Goal: Transaction & Acquisition: Obtain resource

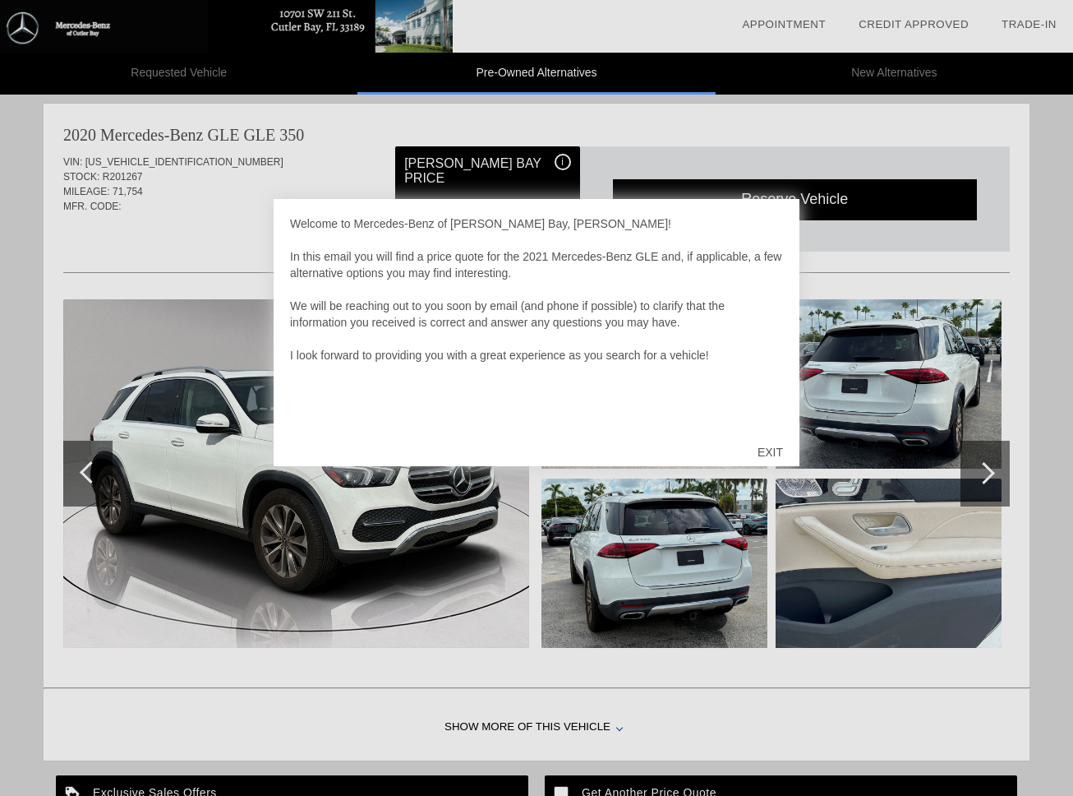
click at [916, 399] on div at bounding box center [536, 398] width 1073 height 796
click at [773, 455] on div "EXIT" at bounding box center [770, 451] width 58 height 49
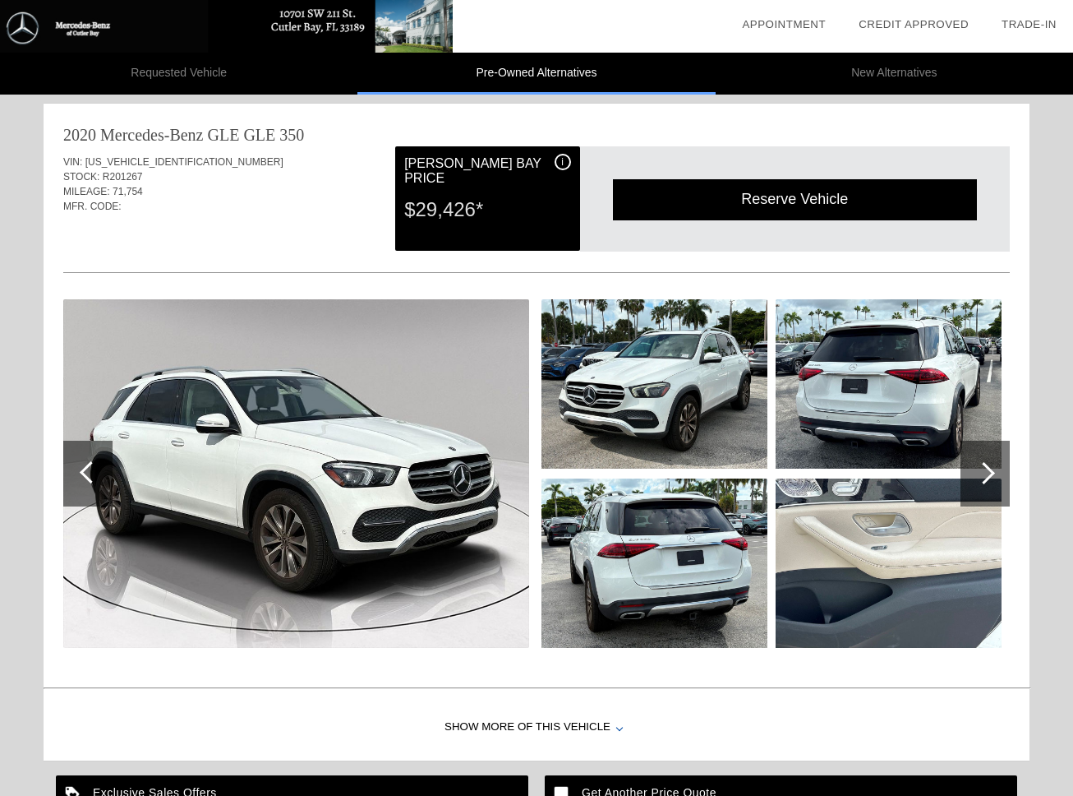
click at [341, 518] on img at bounding box center [296, 473] width 466 height 348
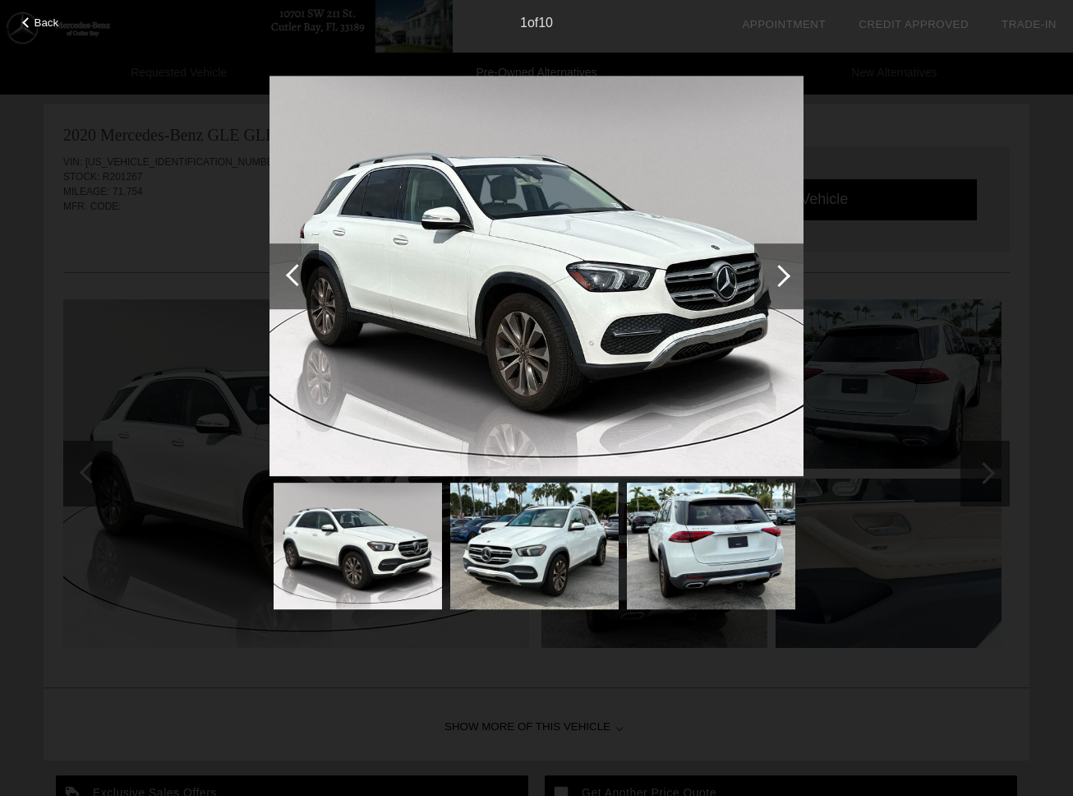
click at [785, 284] on div at bounding box center [778, 276] width 49 height 66
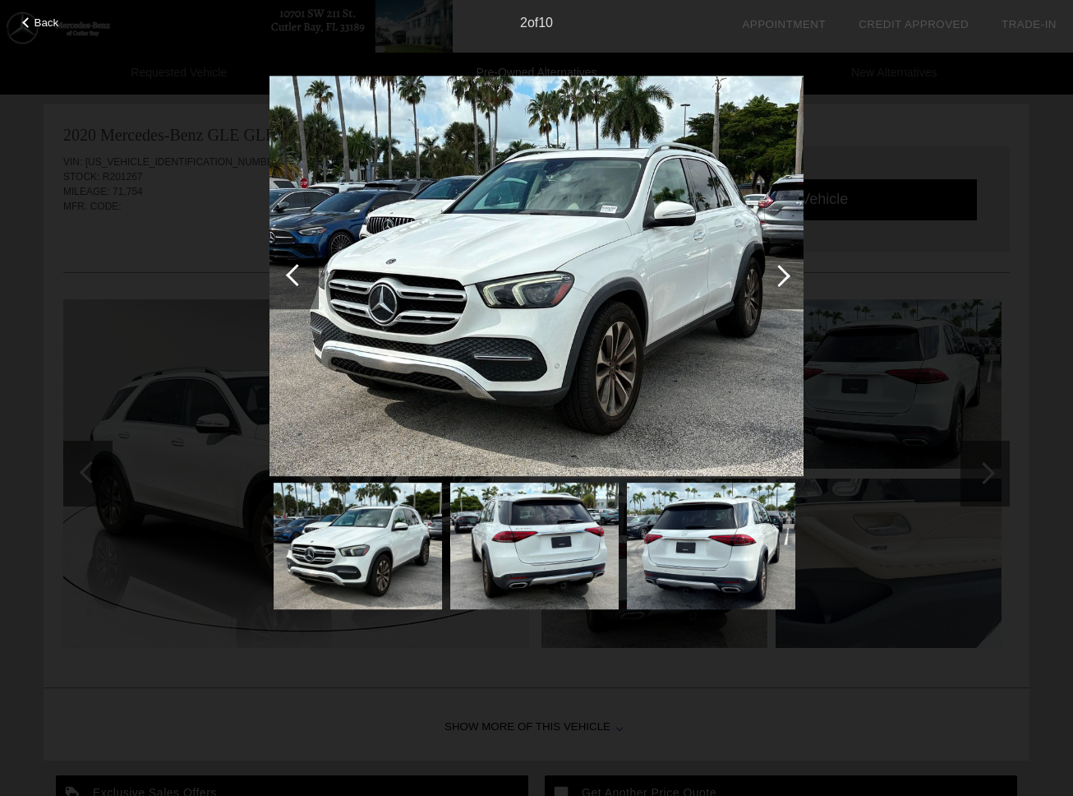
click at [785, 284] on div at bounding box center [778, 276] width 49 height 66
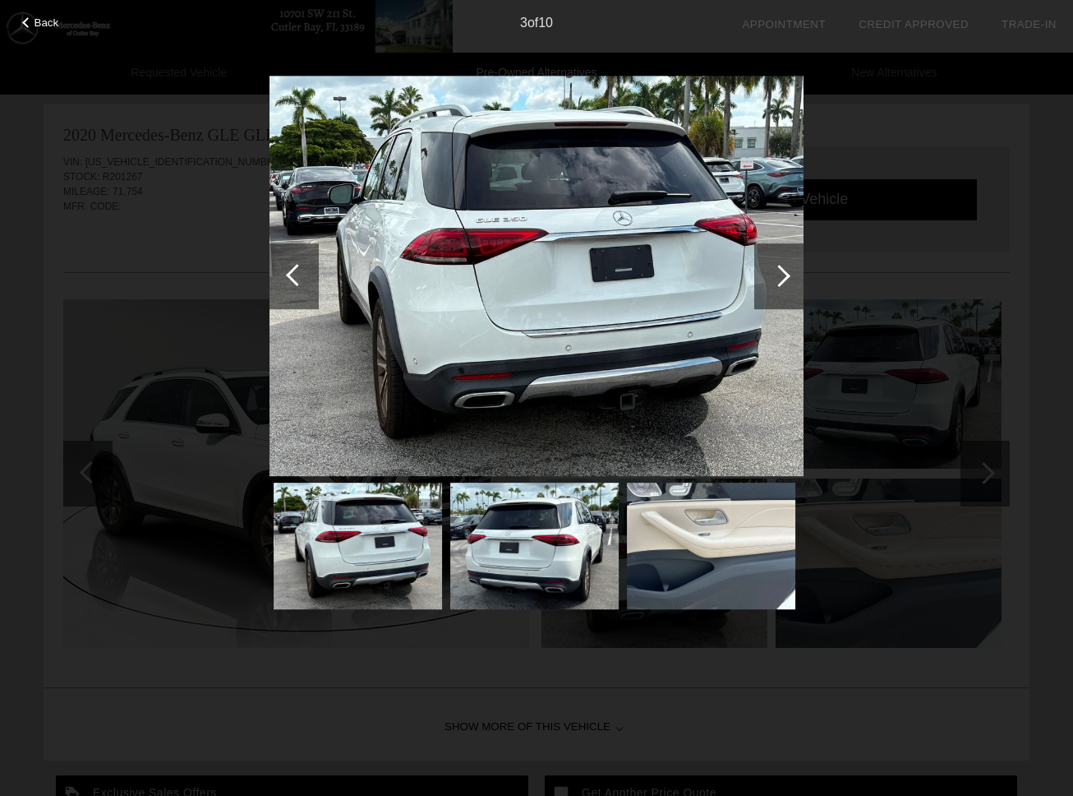
click at [785, 284] on div at bounding box center [778, 276] width 49 height 66
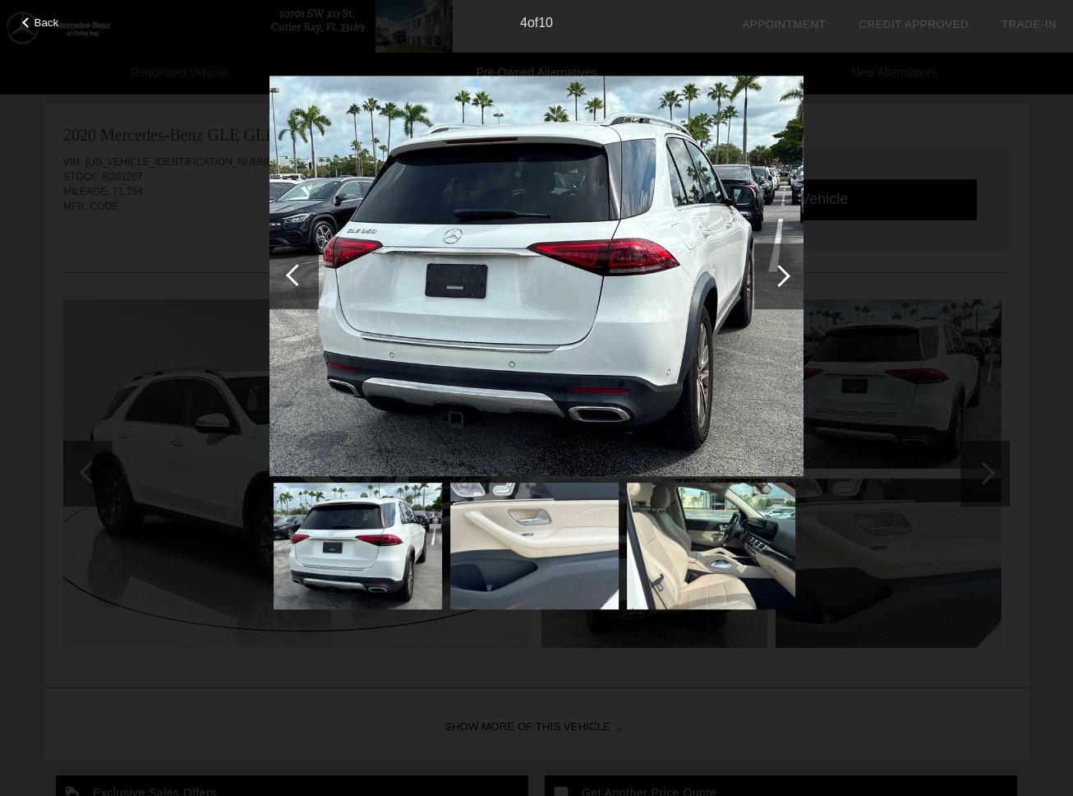
click at [785, 284] on div at bounding box center [778, 276] width 49 height 66
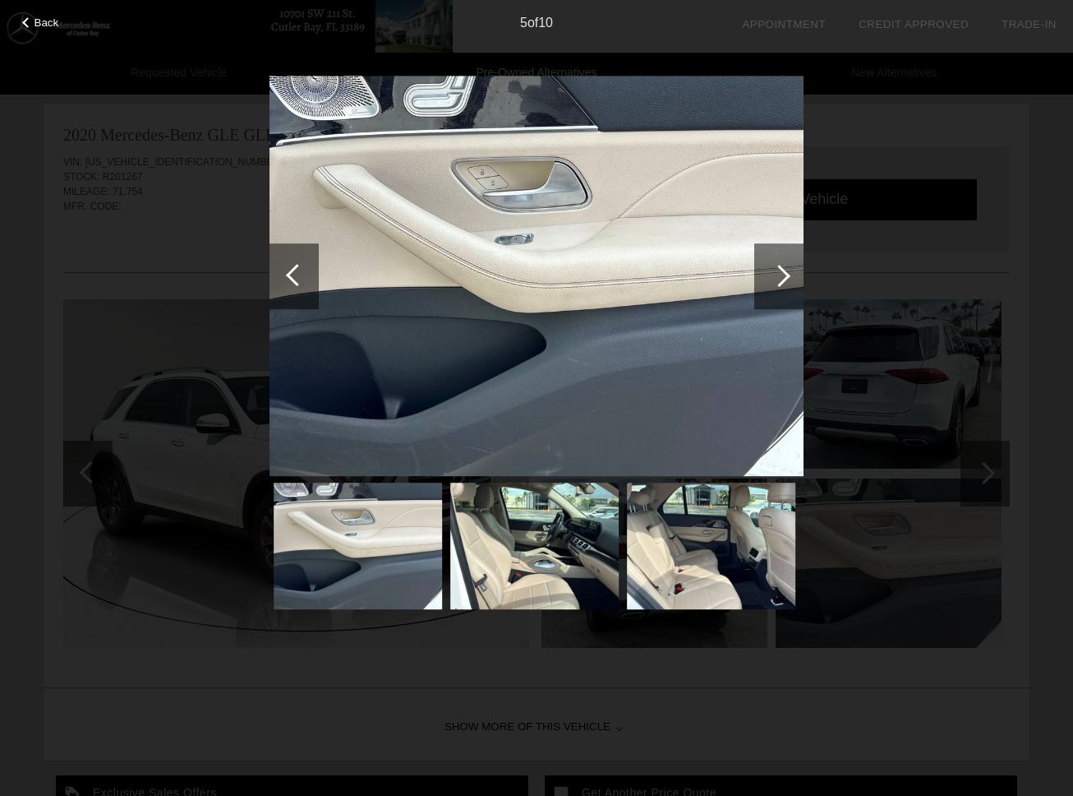
click at [785, 284] on div at bounding box center [778, 276] width 49 height 66
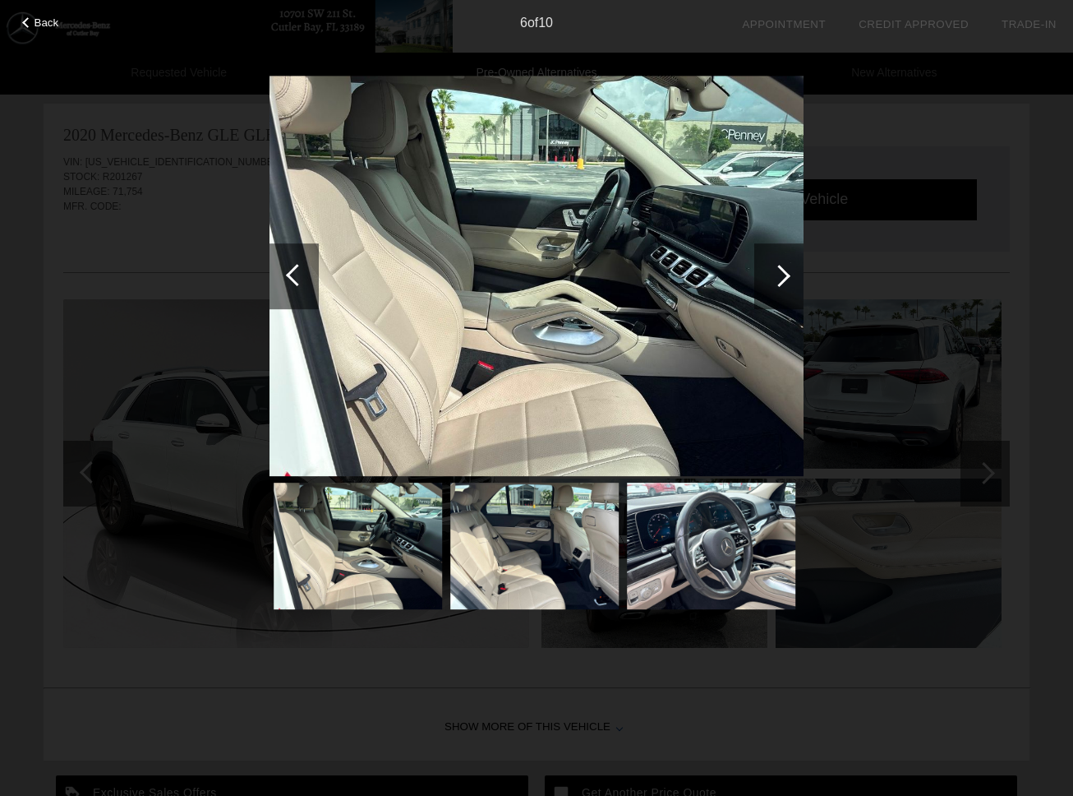
click at [785, 284] on div at bounding box center [778, 276] width 49 height 66
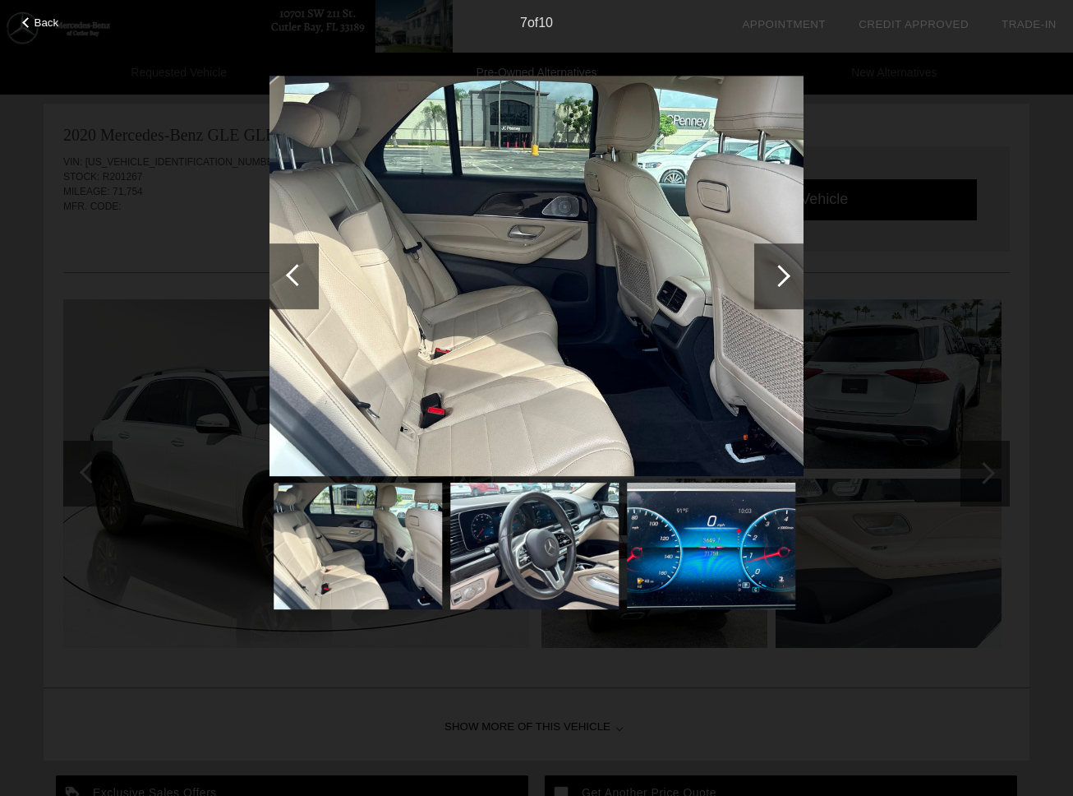
click at [785, 284] on div at bounding box center [778, 276] width 49 height 66
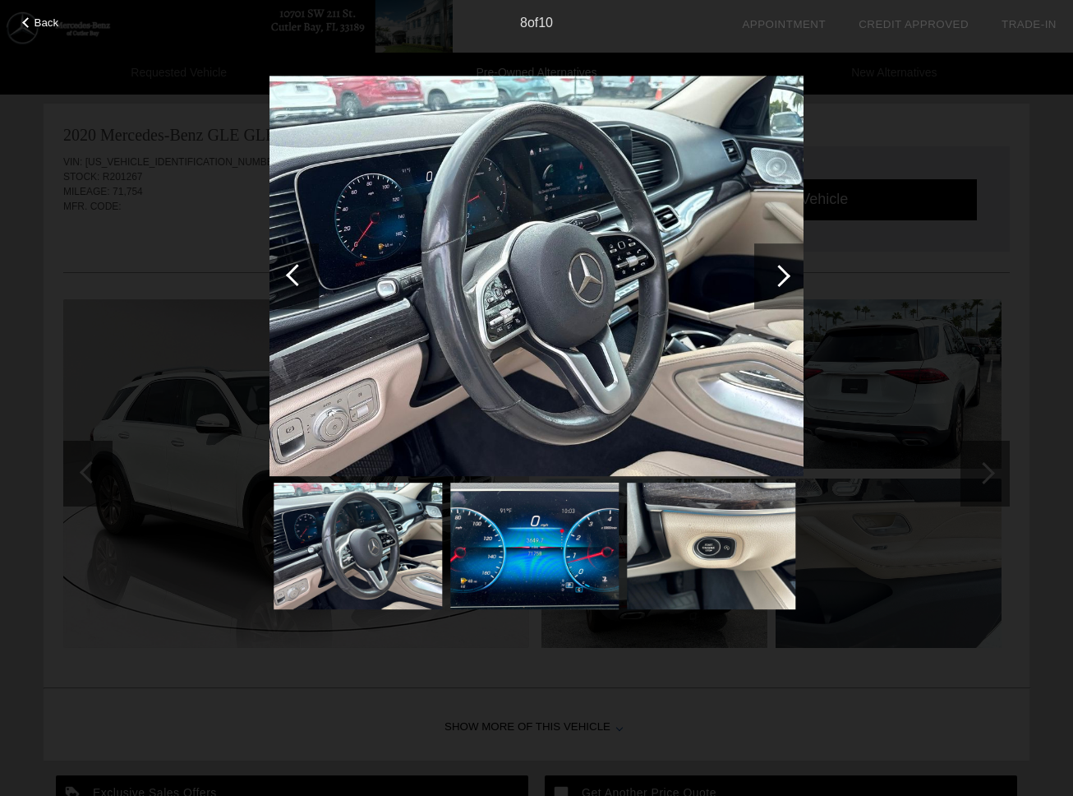
click at [785, 284] on div at bounding box center [778, 276] width 49 height 66
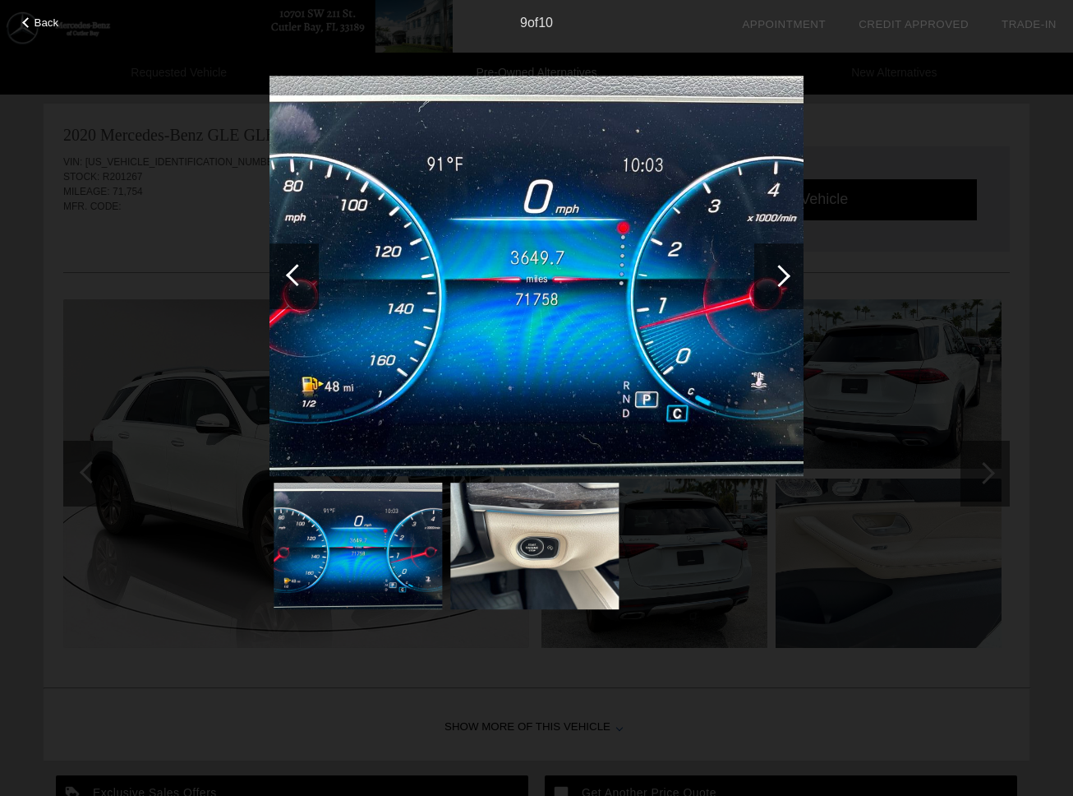
click at [785, 284] on div at bounding box center [778, 276] width 49 height 66
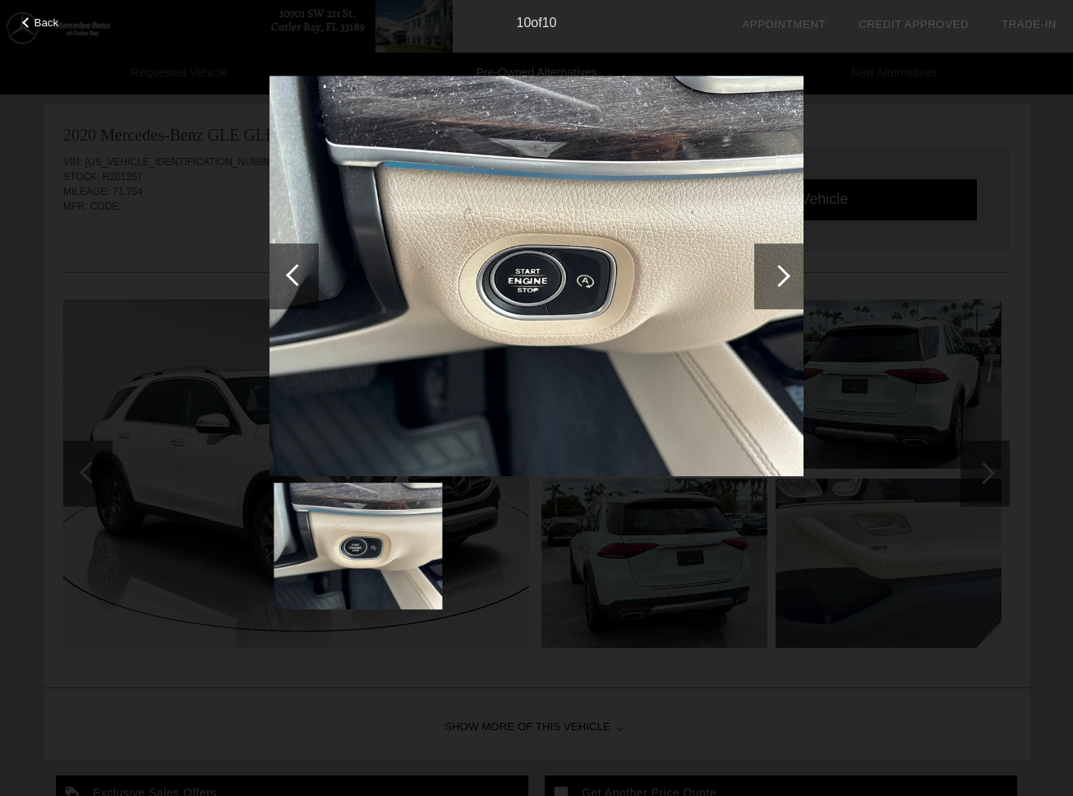
click at [785, 284] on div at bounding box center [778, 276] width 49 height 66
click at [778, 275] on div at bounding box center [779, 276] width 22 height 22
click at [23, 16] on div "Back" at bounding box center [41, 20] width 82 height 8
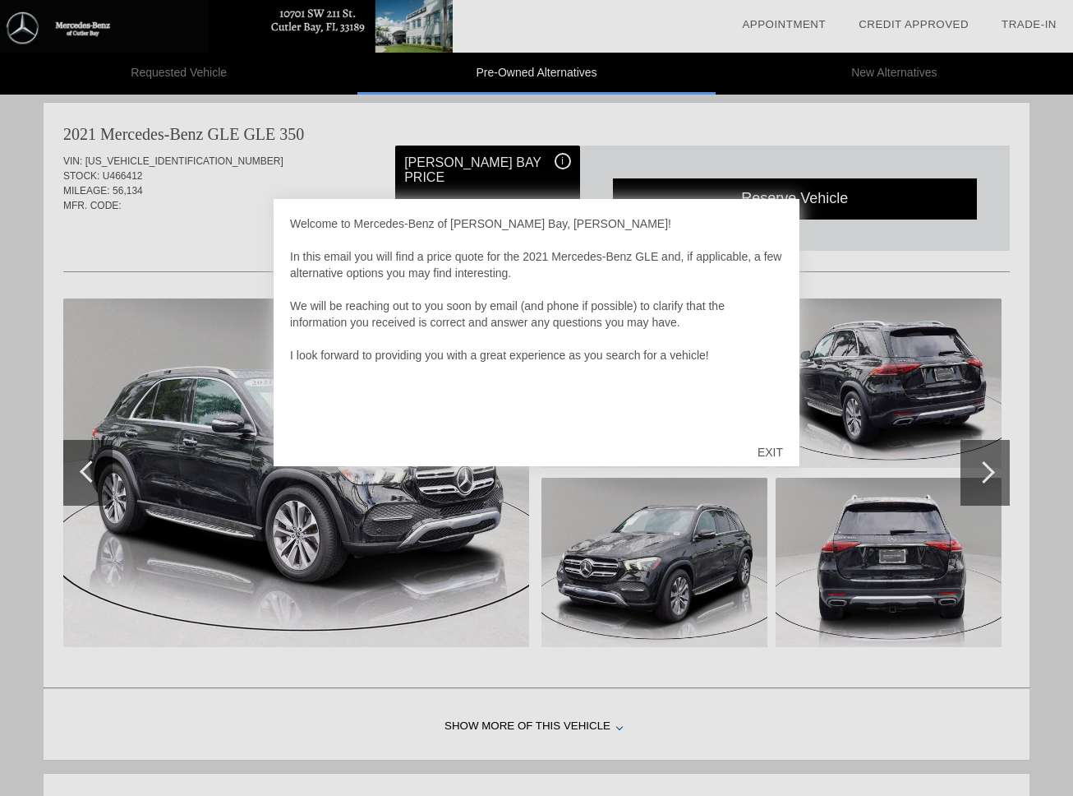
click at [770, 451] on div "EXIT" at bounding box center [770, 451] width 58 height 49
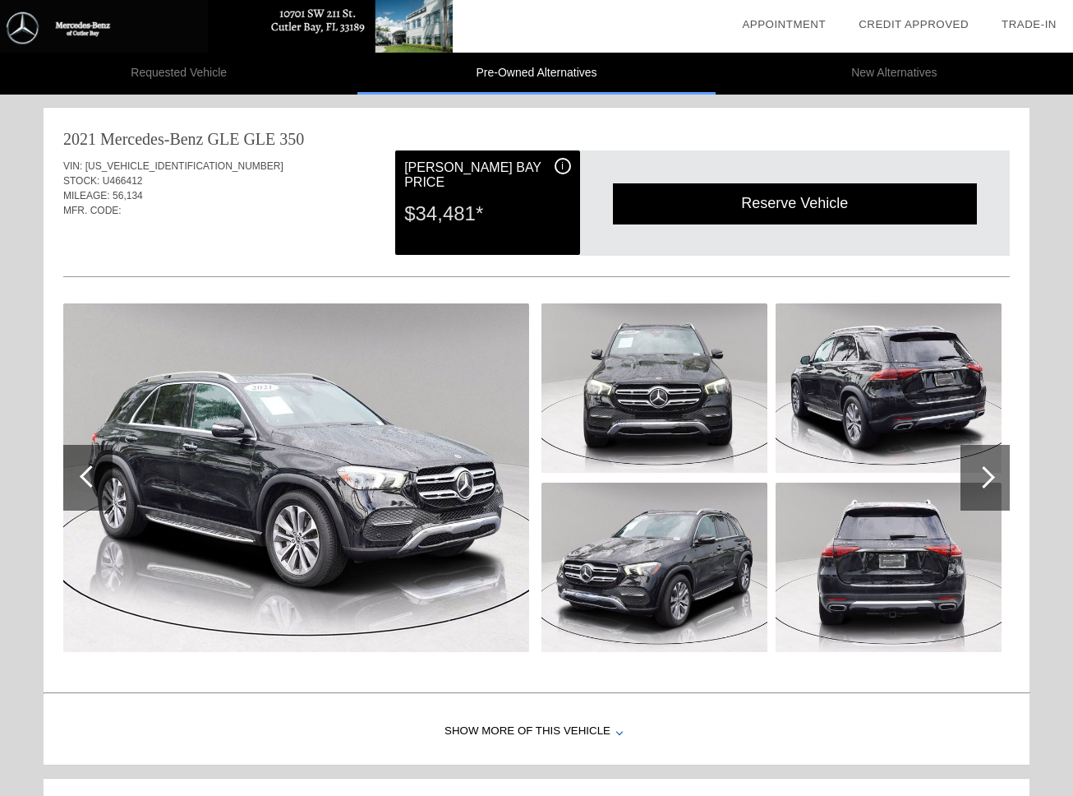
click at [358, 450] on img at bounding box center [296, 477] width 466 height 348
click at [0, 0] on img at bounding box center [0, 0] width 0 height 0
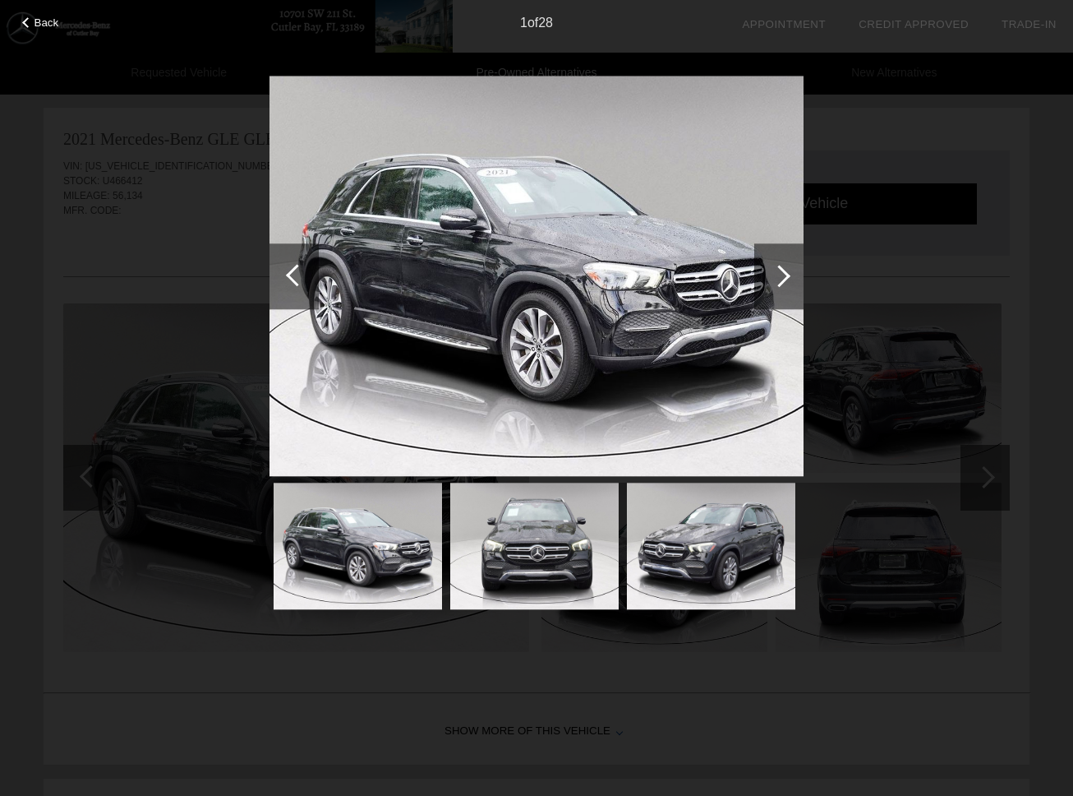
click at [773, 279] on div at bounding box center [779, 276] width 22 height 22
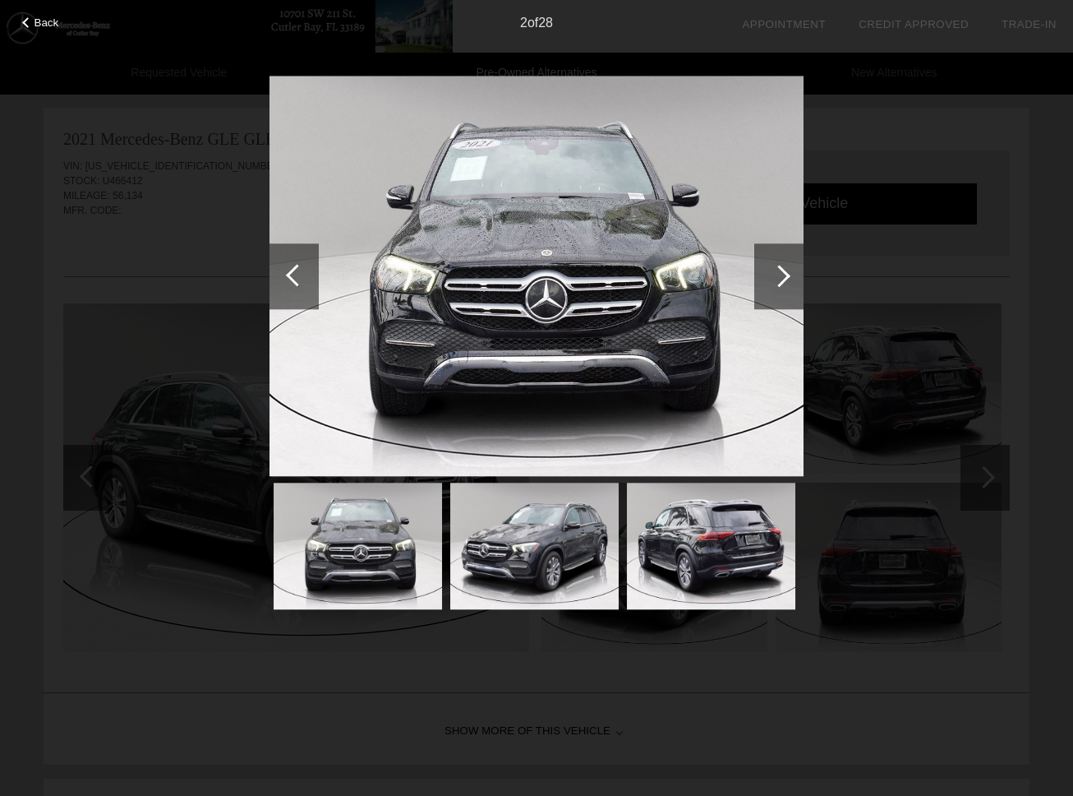
click at [773, 279] on div at bounding box center [779, 276] width 22 height 22
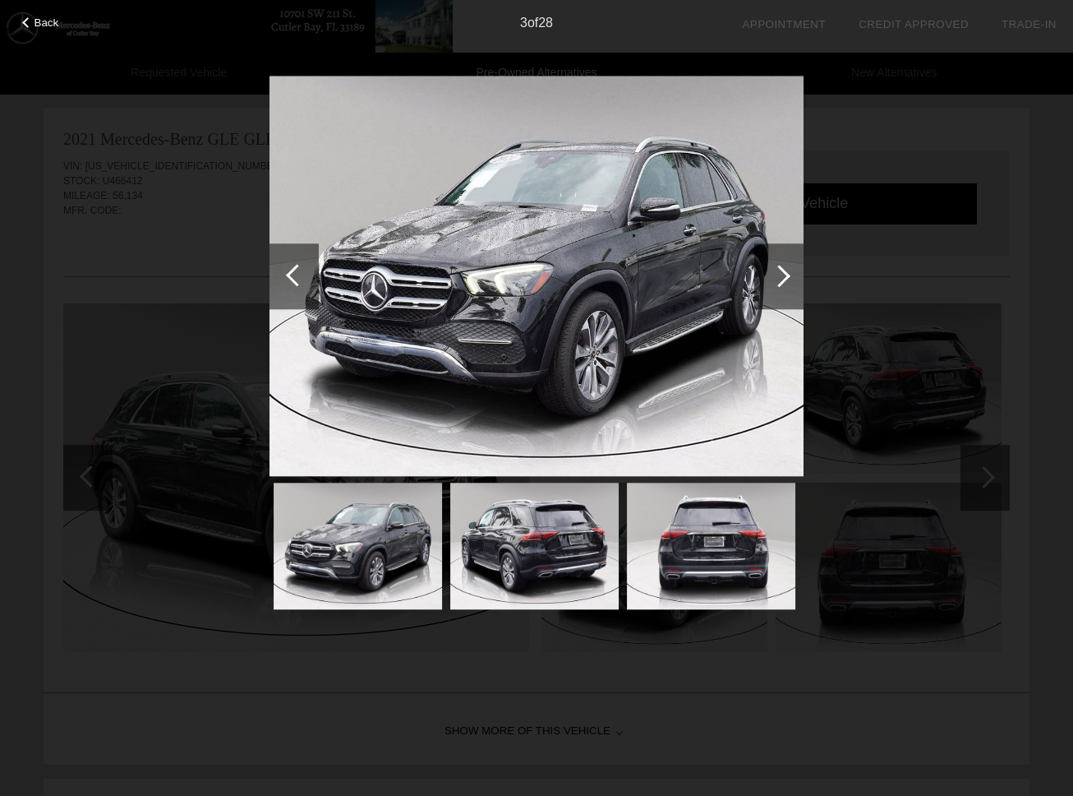
click at [773, 279] on div at bounding box center [779, 276] width 22 height 22
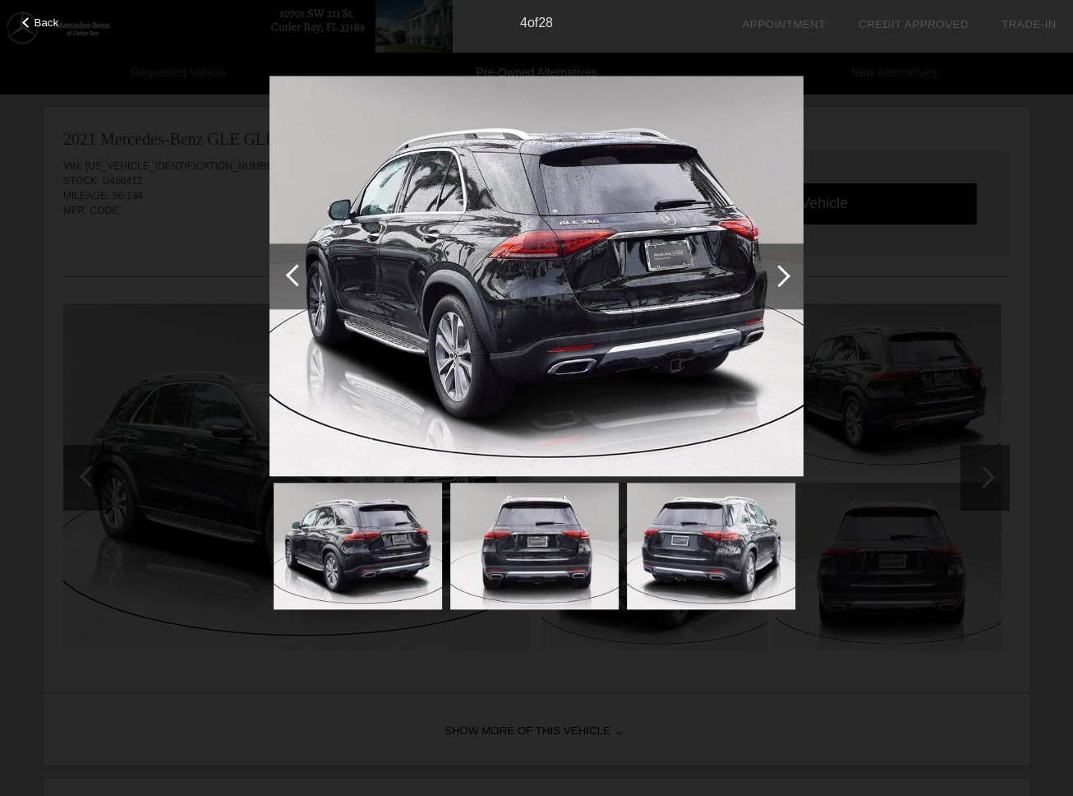
click at [773, 279] on div at bounding box center [779, 276] width 22 height 22
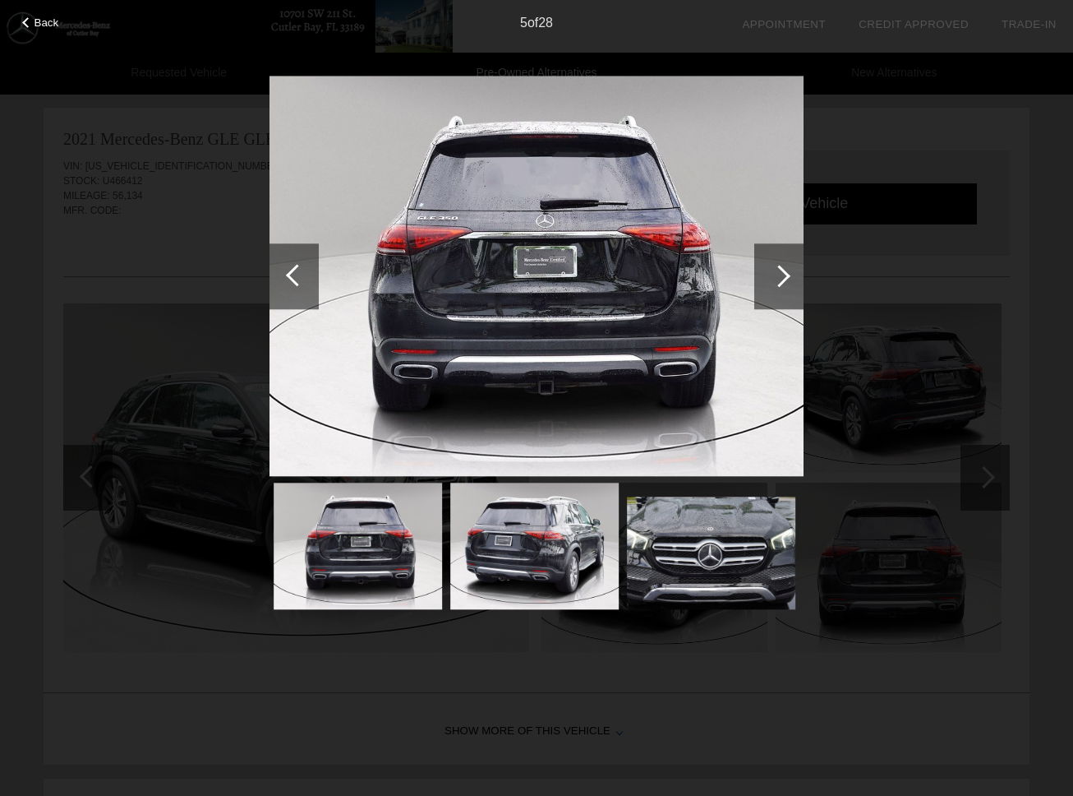
click at [773, 279] on div at bounding box center [779, 276] width 22 height 22
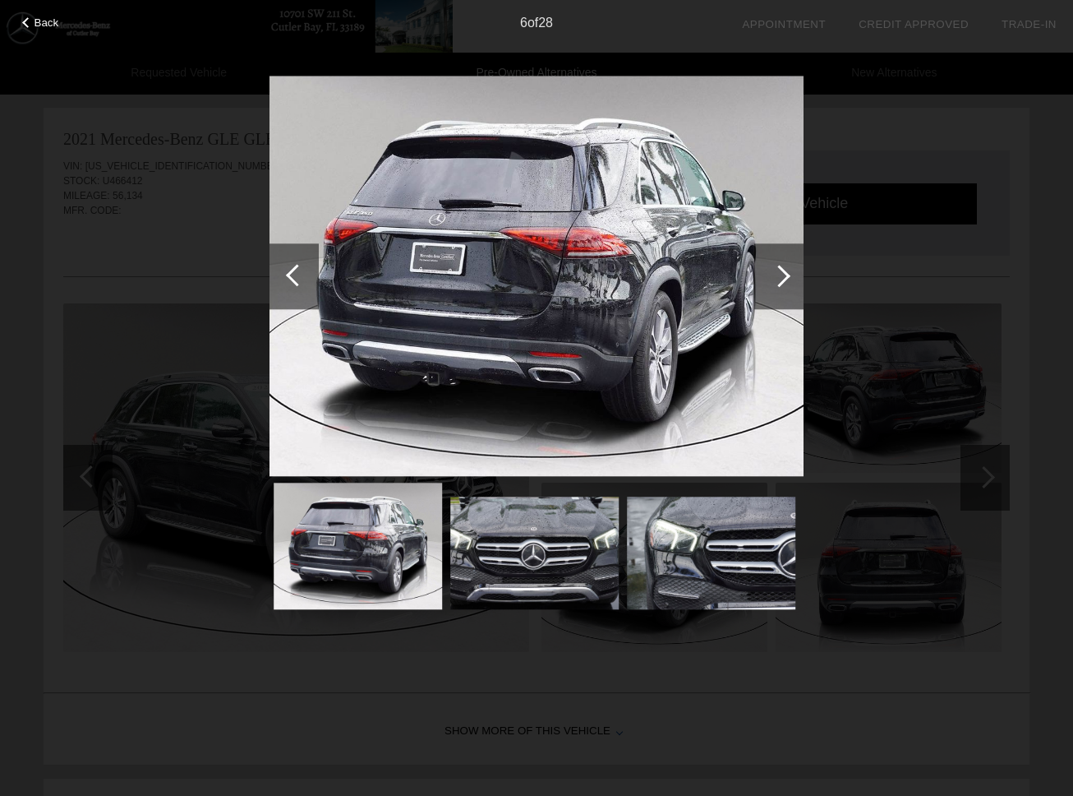
click at [773, 279] on div at bounding box center [779, 276] width 22 height 22
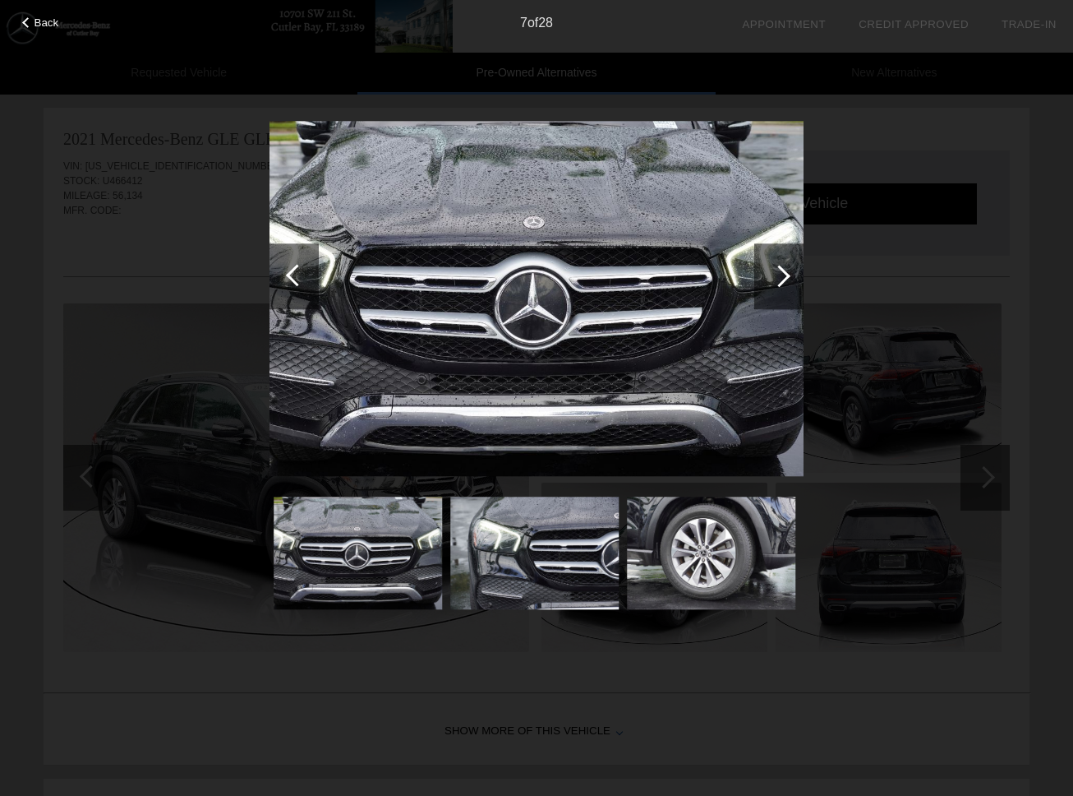
click at [773, 279] on div at bounding box center [779, 276] width 22 height 22
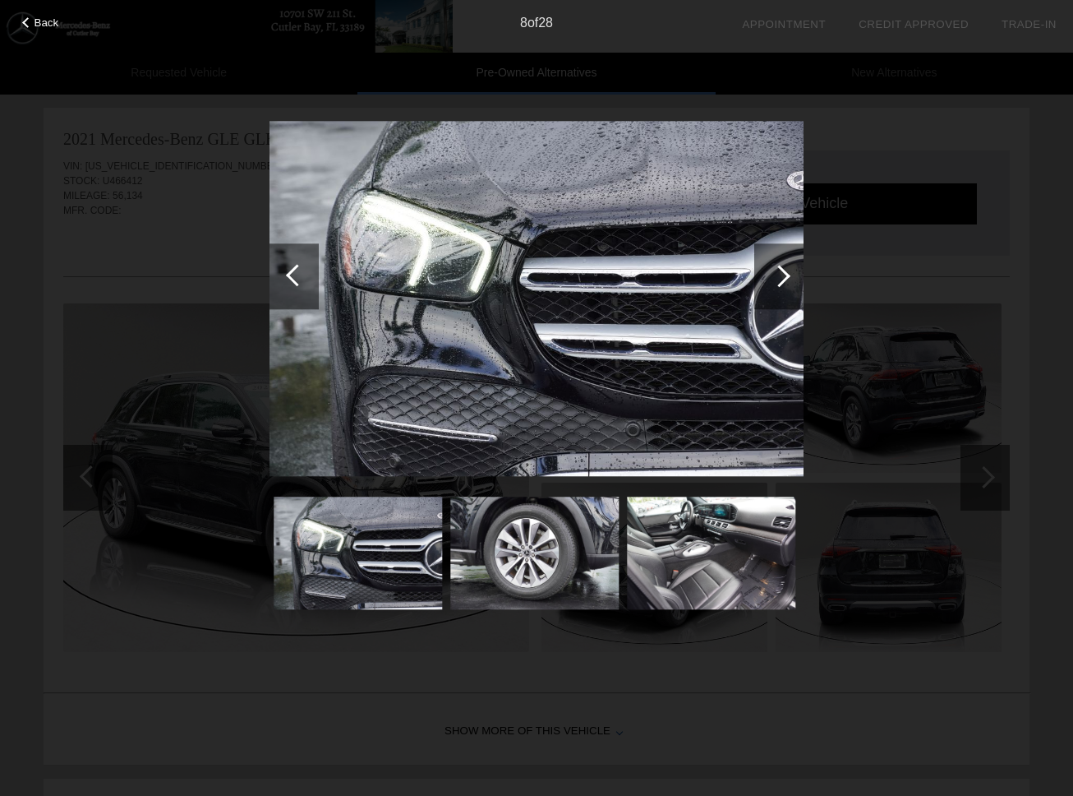
click at [773, 279] on div at bounding box center [779, 276] width 22 height 22
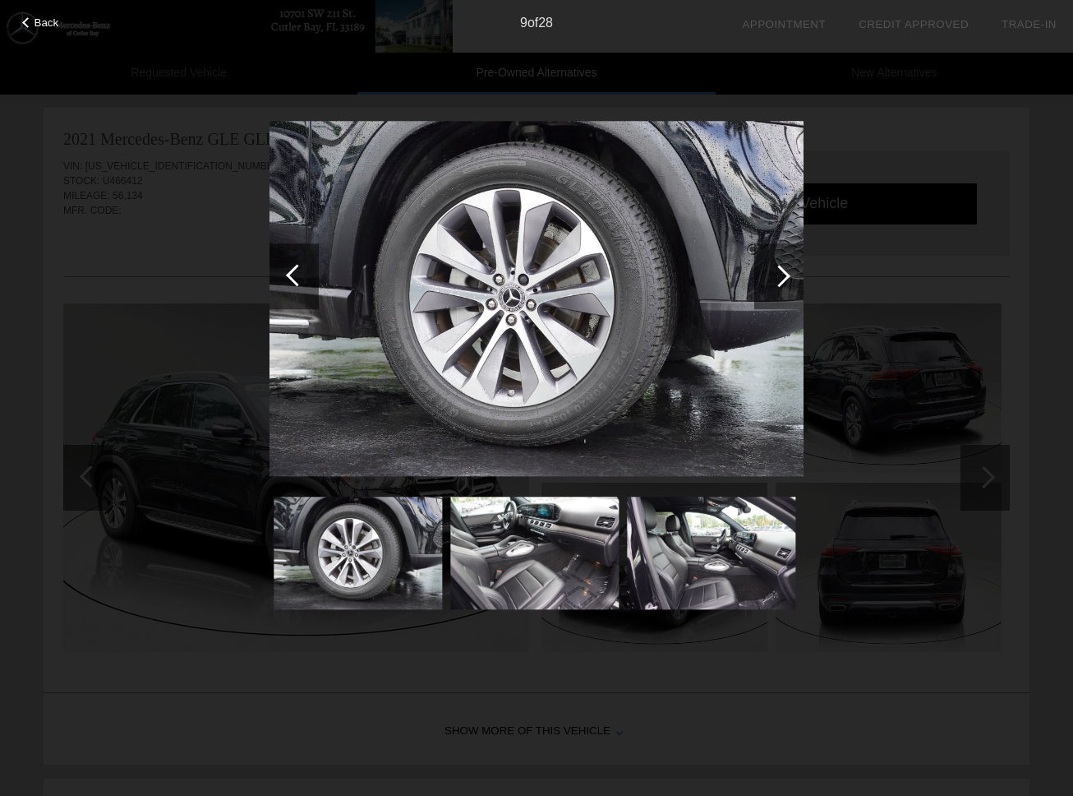
click at [773, 279] on div at bounding box center [779, 276] width 22 height 22
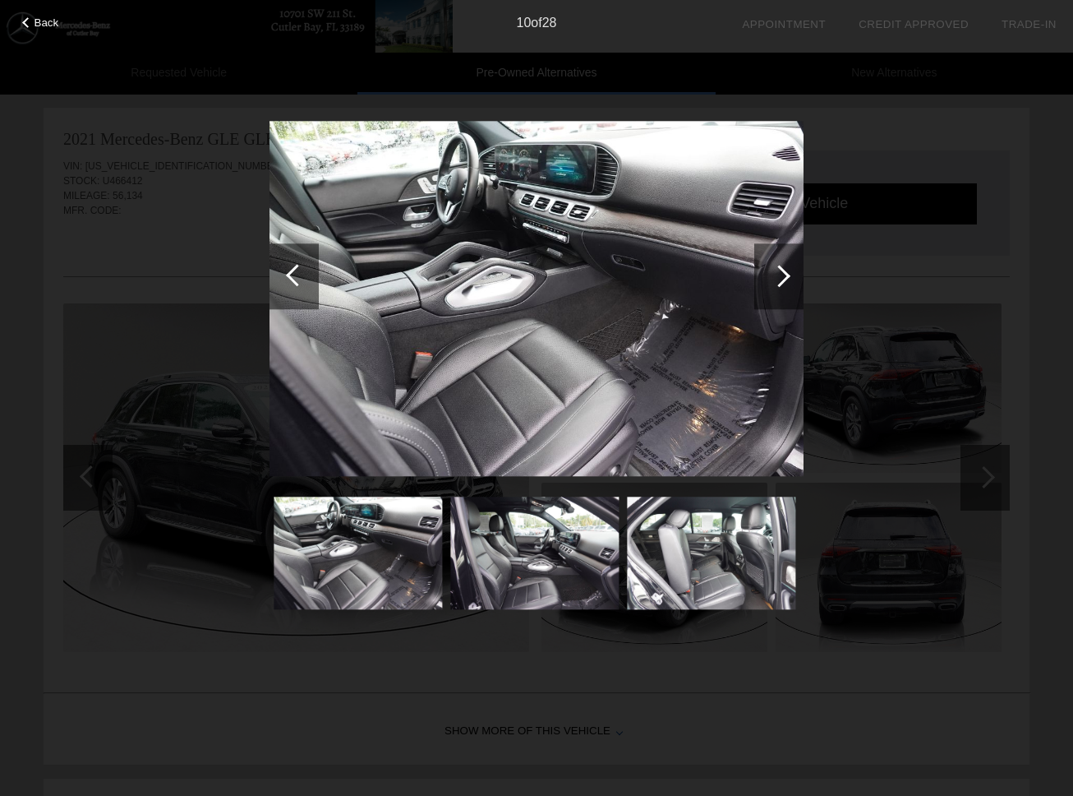
click at [773, 279] on div at bounding box center [779, 276] width 22 height 22
